Goal: Find specific page/section: Find specific page/section

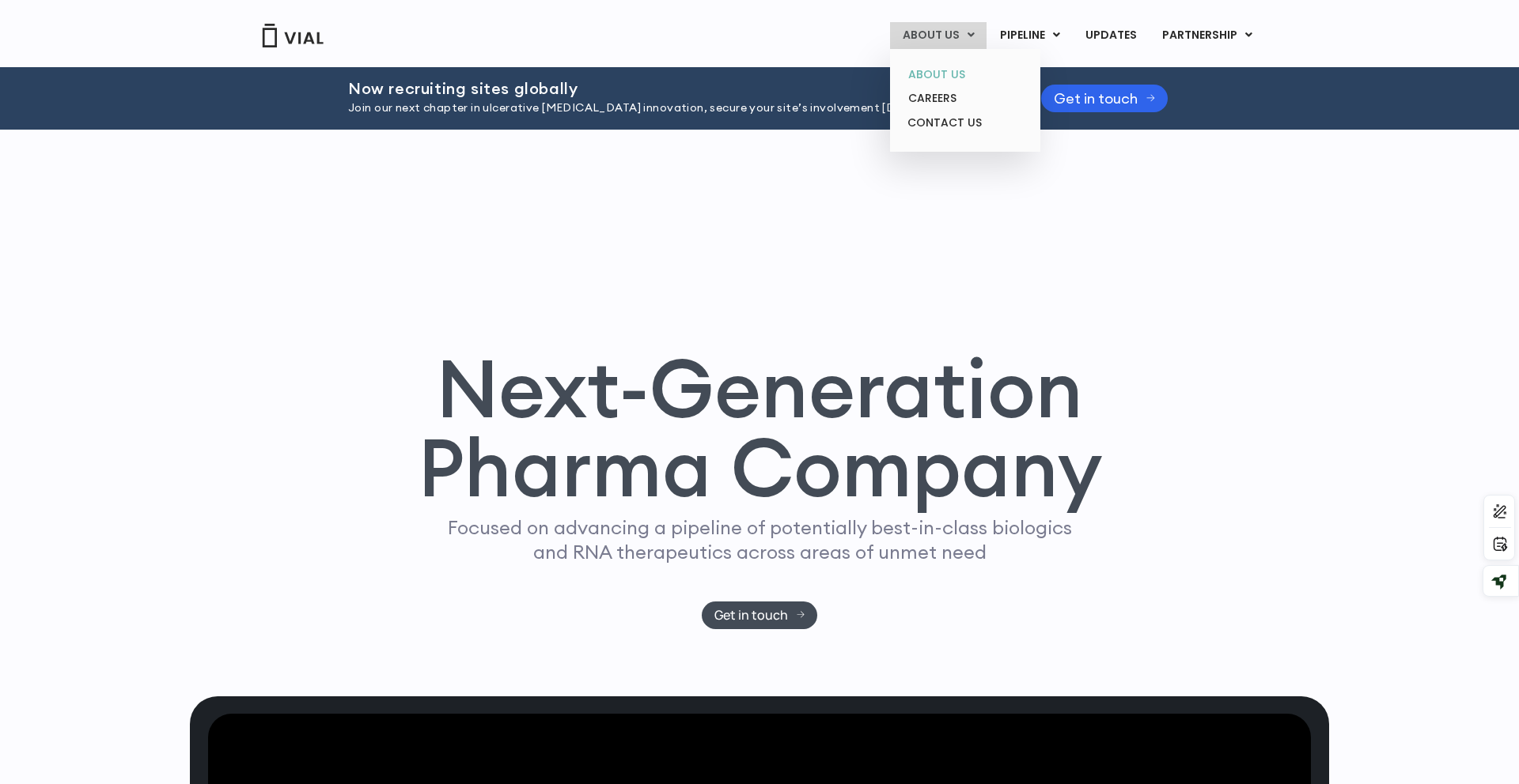
click at [946, 71] on link "ABOUT US" at bounding box center [965, 75] width 139 height 24
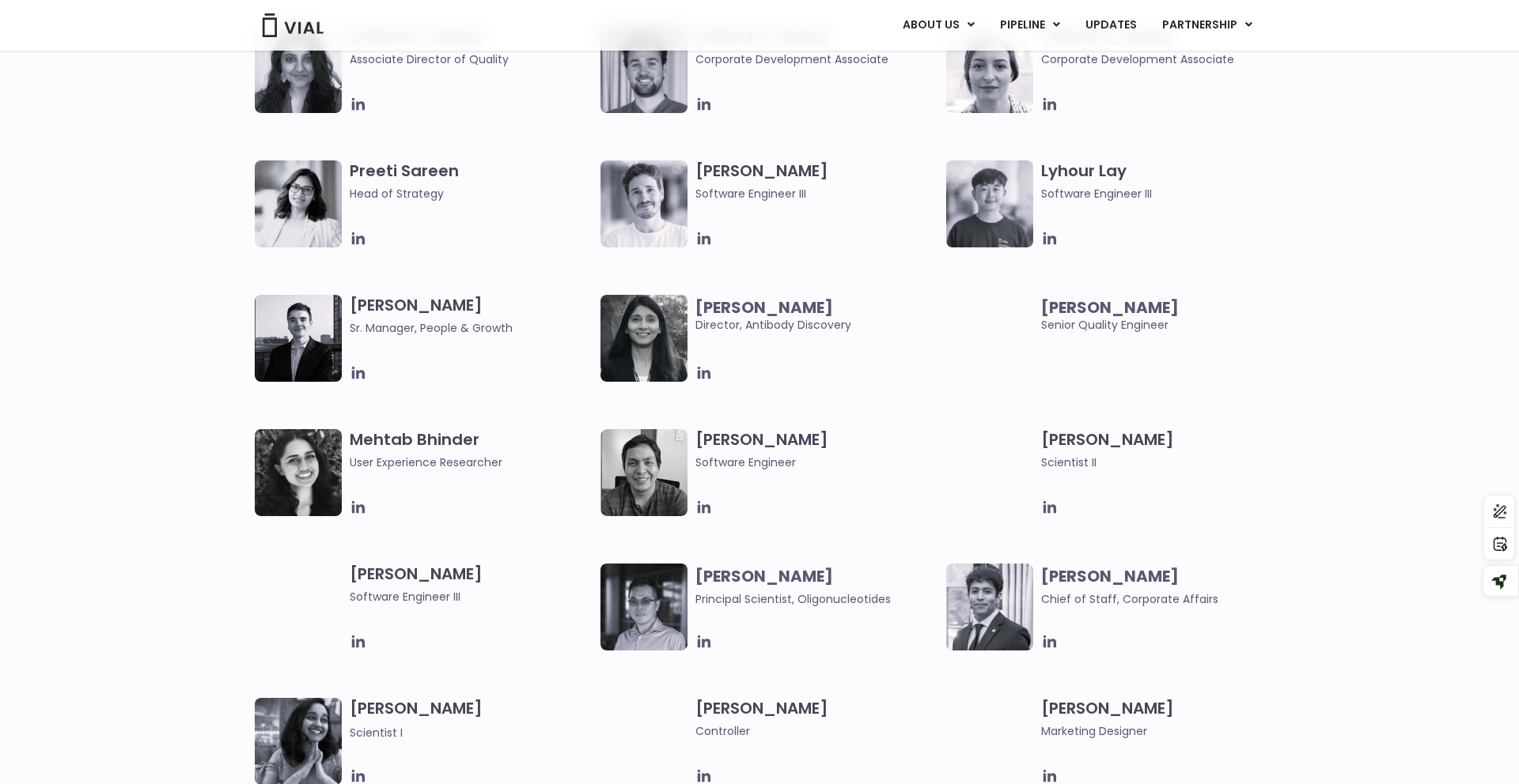
scroll to position [2240, 0]
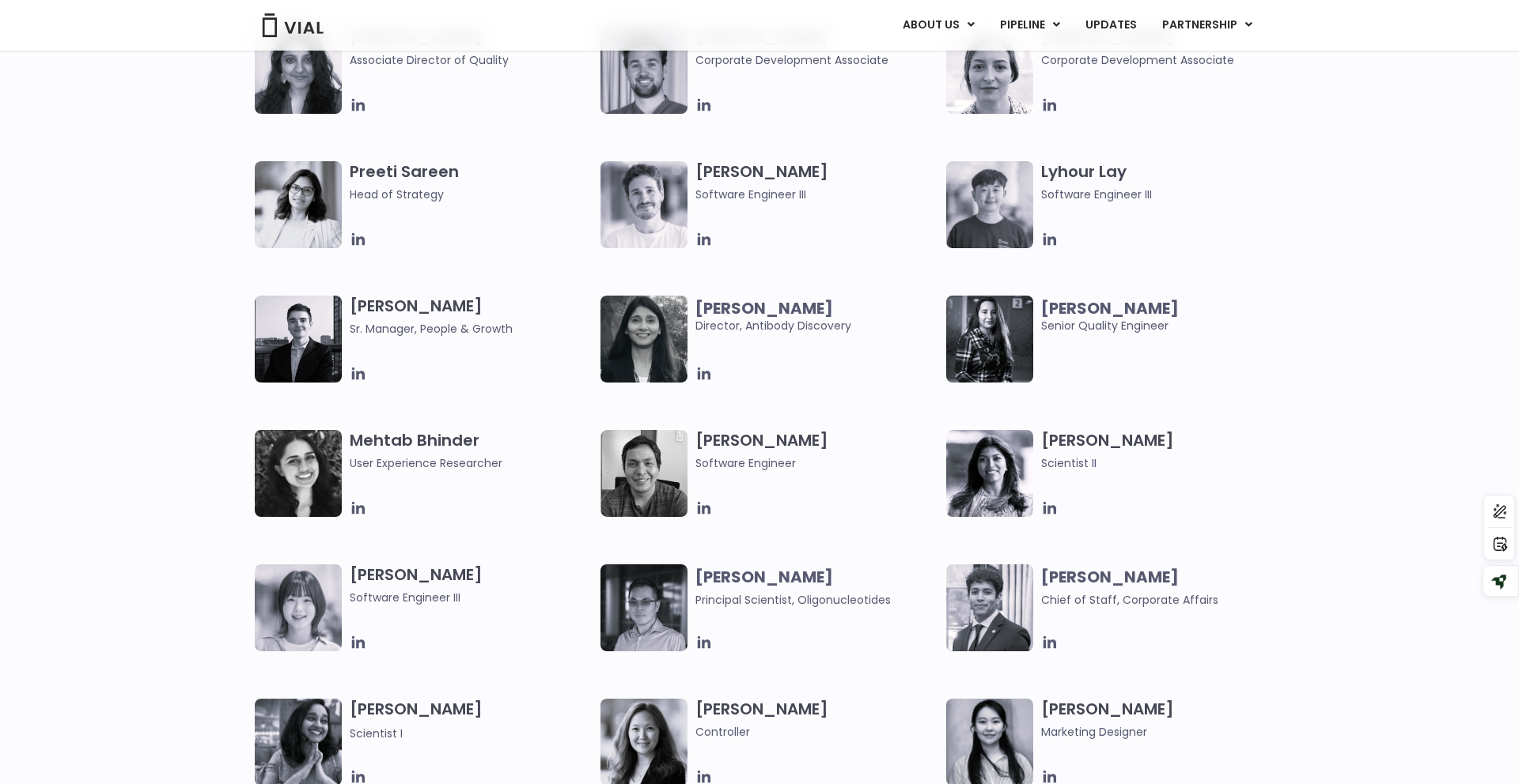
drag, startPoint x: 703, startPoint y: 324, endPoint x: 694, endPoint y: 328, distance: 9.8
click at [703, 325] on span "[PERSON_NAME] Director, Antibody Discovery" at bounding box center [816, 317] width 243 height 35
click at [663, 330] on img at bounding box center [644, 339] width 87 height 87
drag, startPoint x: 752, startPoint y: 318, endPoint x: 728, endPoint y: 352, distance: 41.6
click at [752, 318] on span "[PERSON_NAME] Director, Antibody Discovery" at bounding box center [816, 317] width 243 height 35
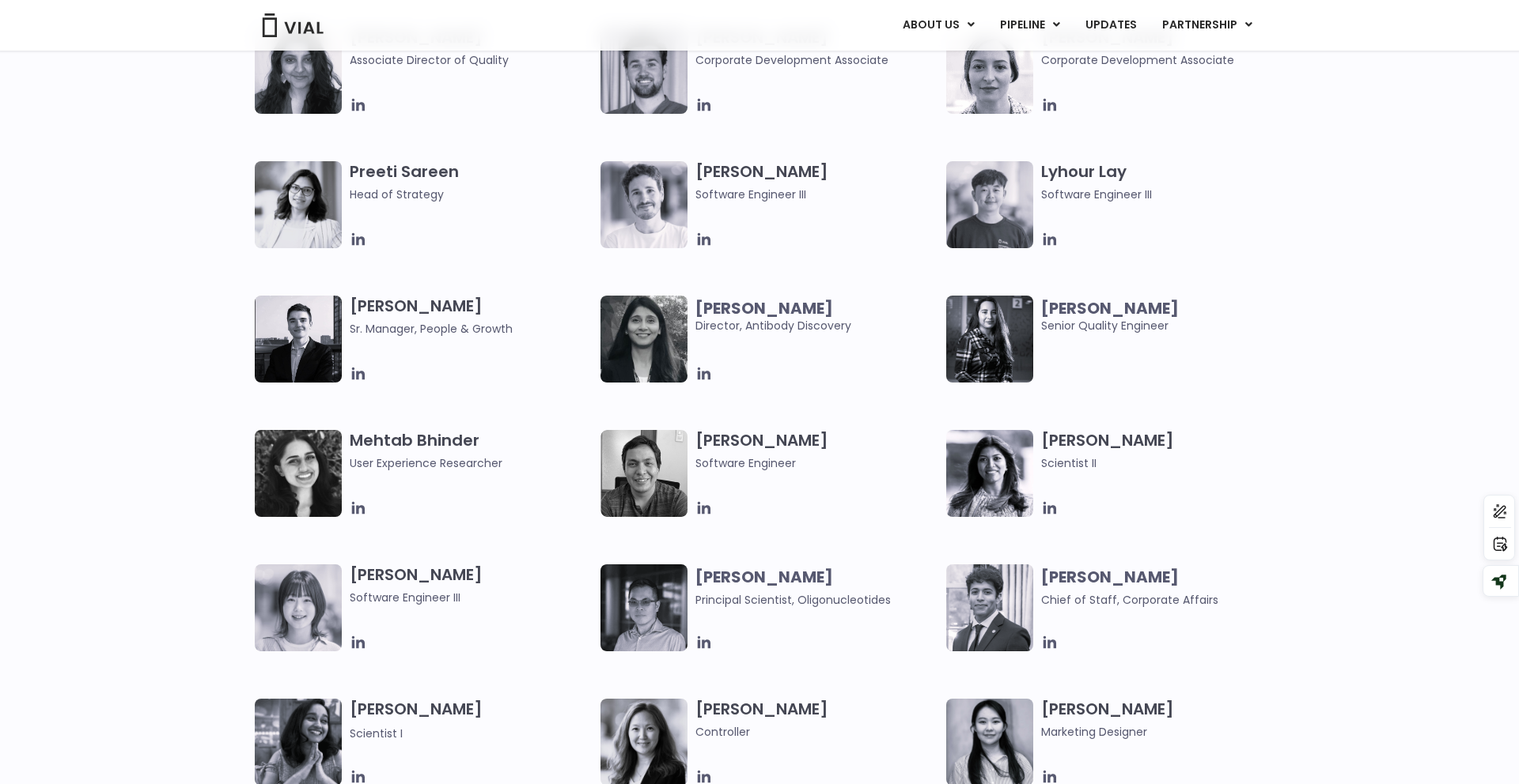
click at [643, 334] on img at bounding box center [644, 339] width 87 height 87
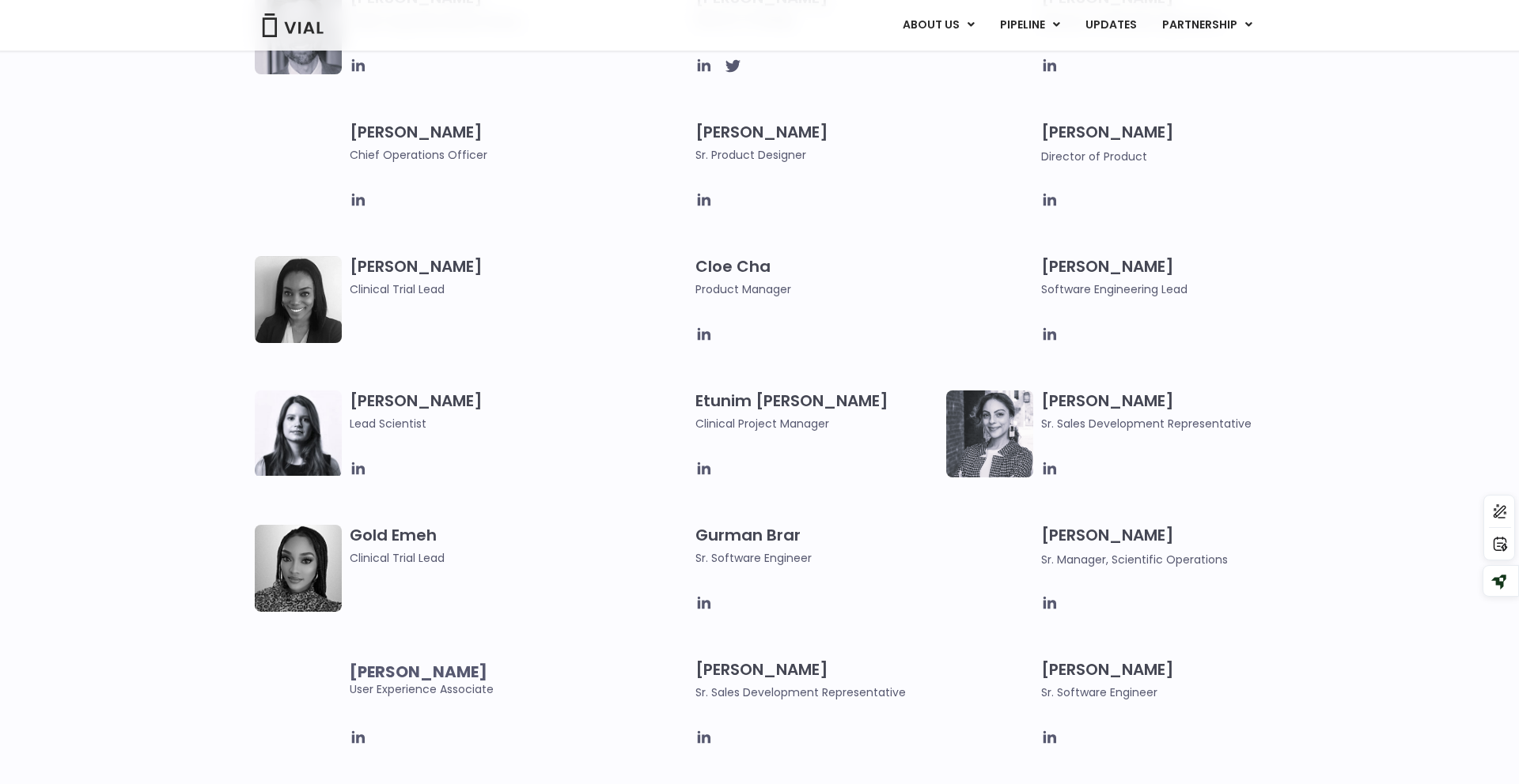
scroll to position [1195, 0]
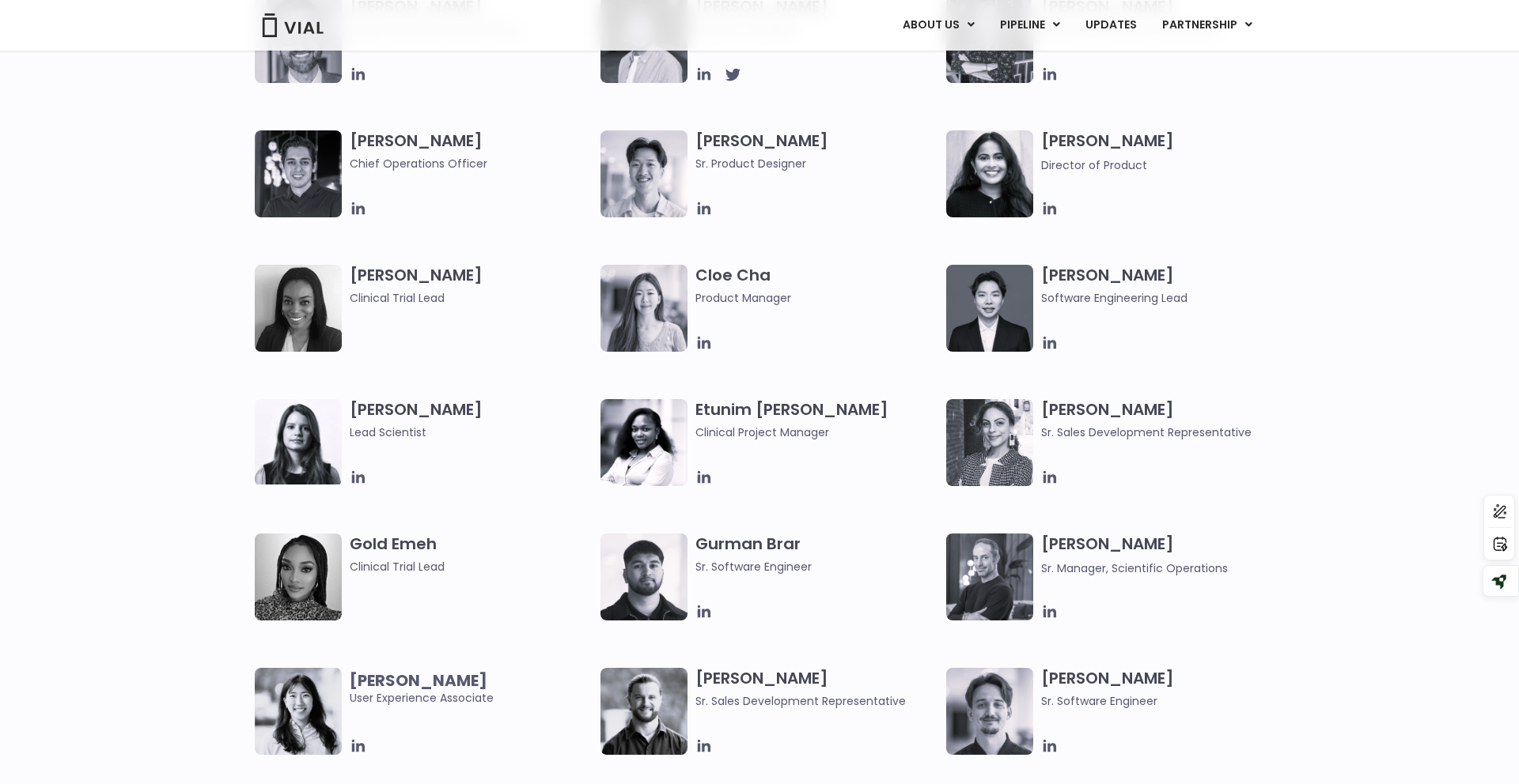
drag, startPoint x: 1092, startPoint y: 545, endPoint x: 1105, endPoint y: 545, distance: 13.0
click at [1092, 545] on h3 "Jared Sharp Sr. Manager, Scientific Operations" at bounding box center [1162, 555] width 243 height 43
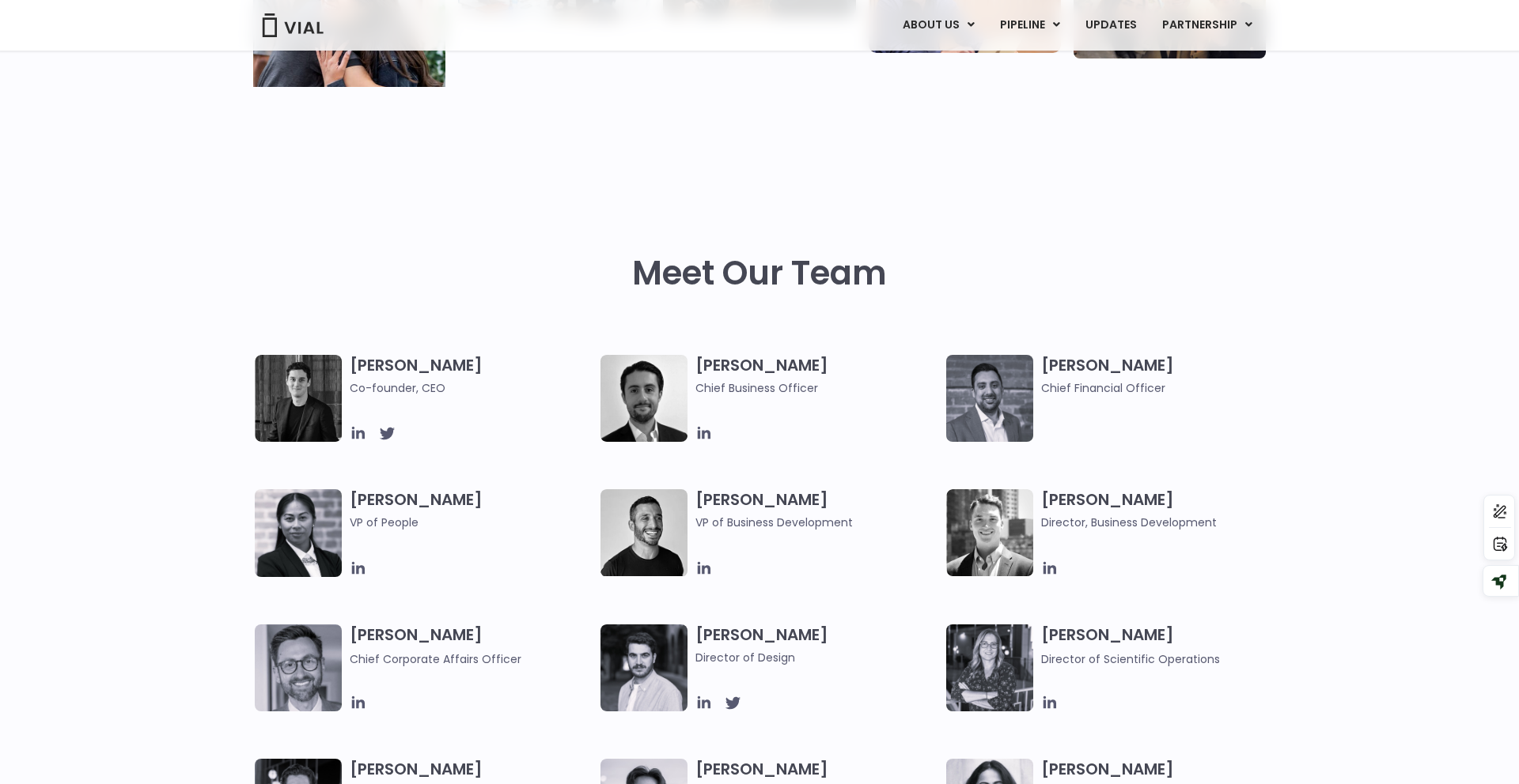
scroll to position [0, 0]
